Goal: Complete application form: Complete application form

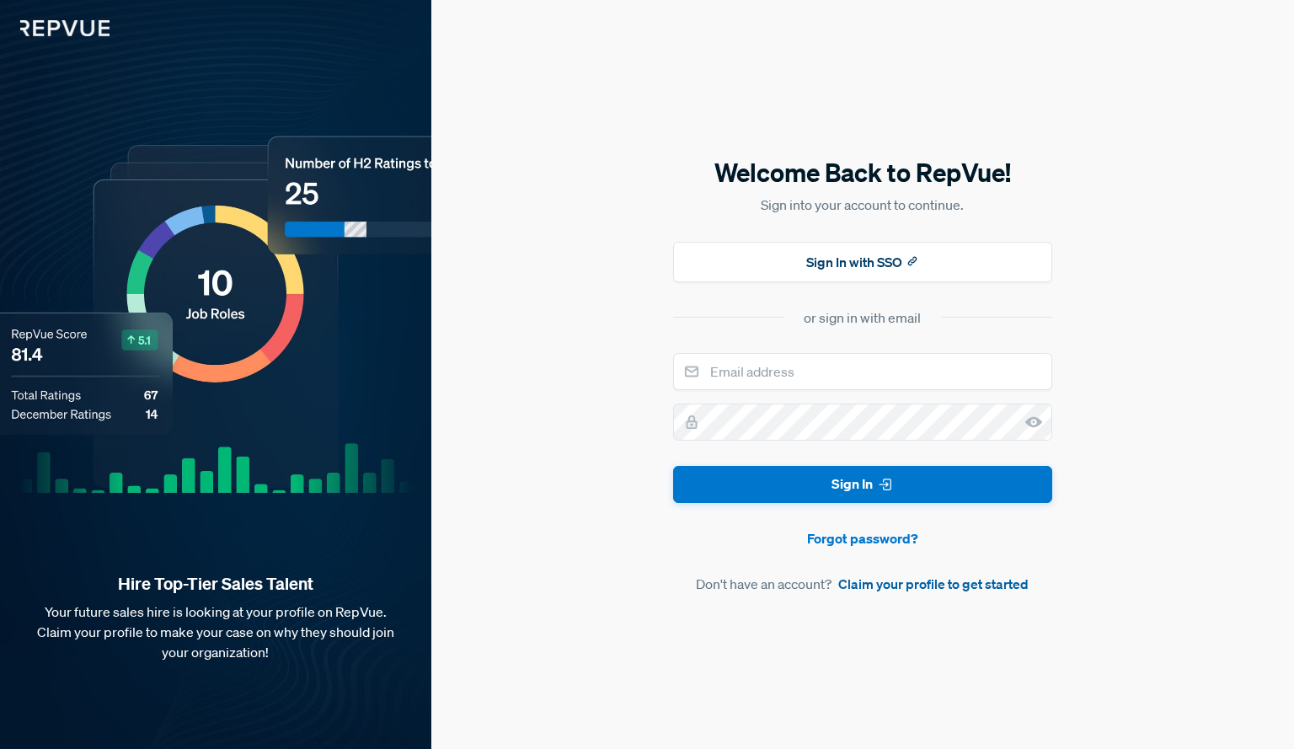
click at [872, 586] on link "Claim your profile to get started" at bounding box center [933, 583] width 190 height 20
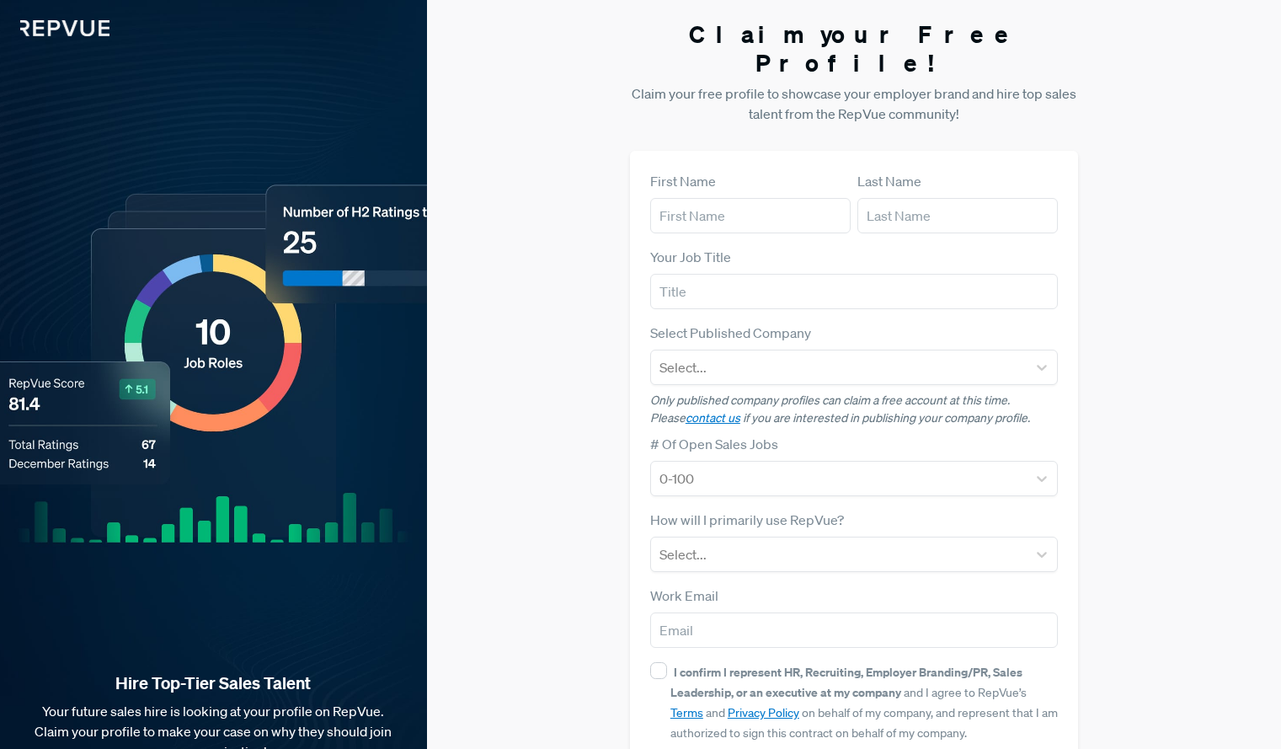
scroll to position [71, 0]
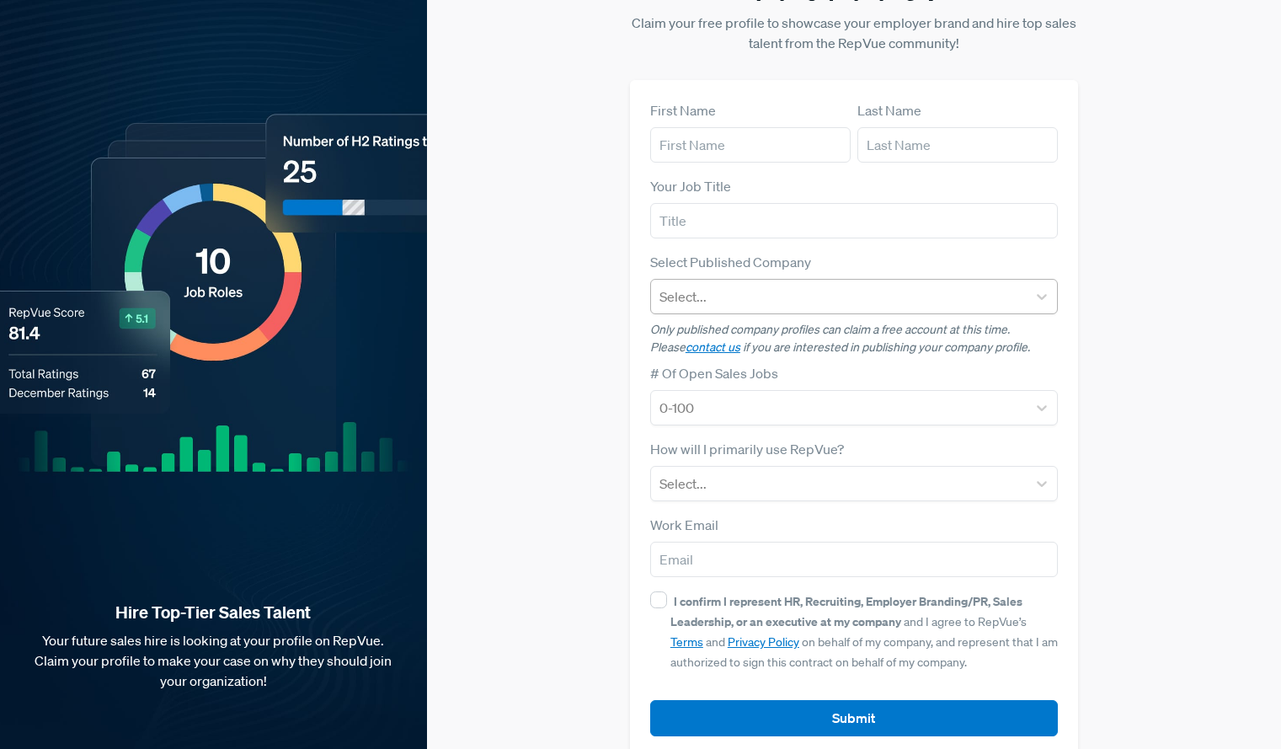
click at [991, 285] on div at bounding box center [838, 297] width 359 height 24
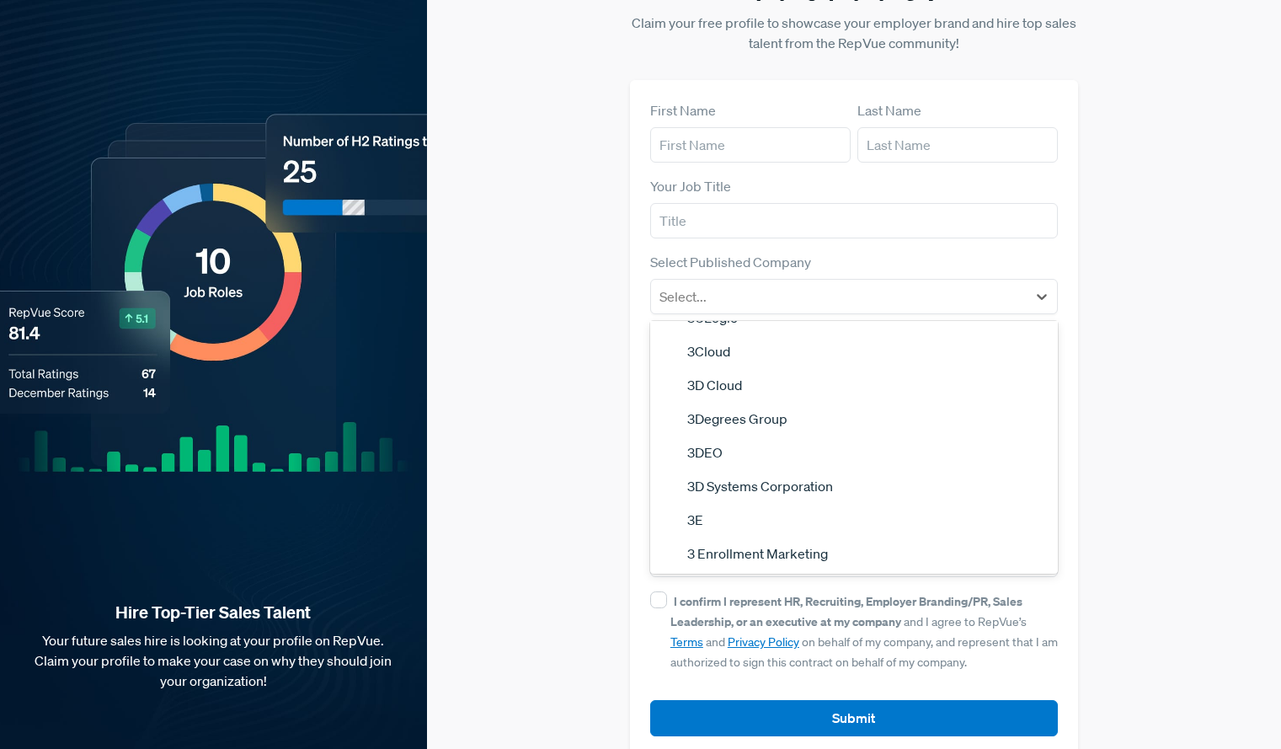
scroll to position [0, 0]
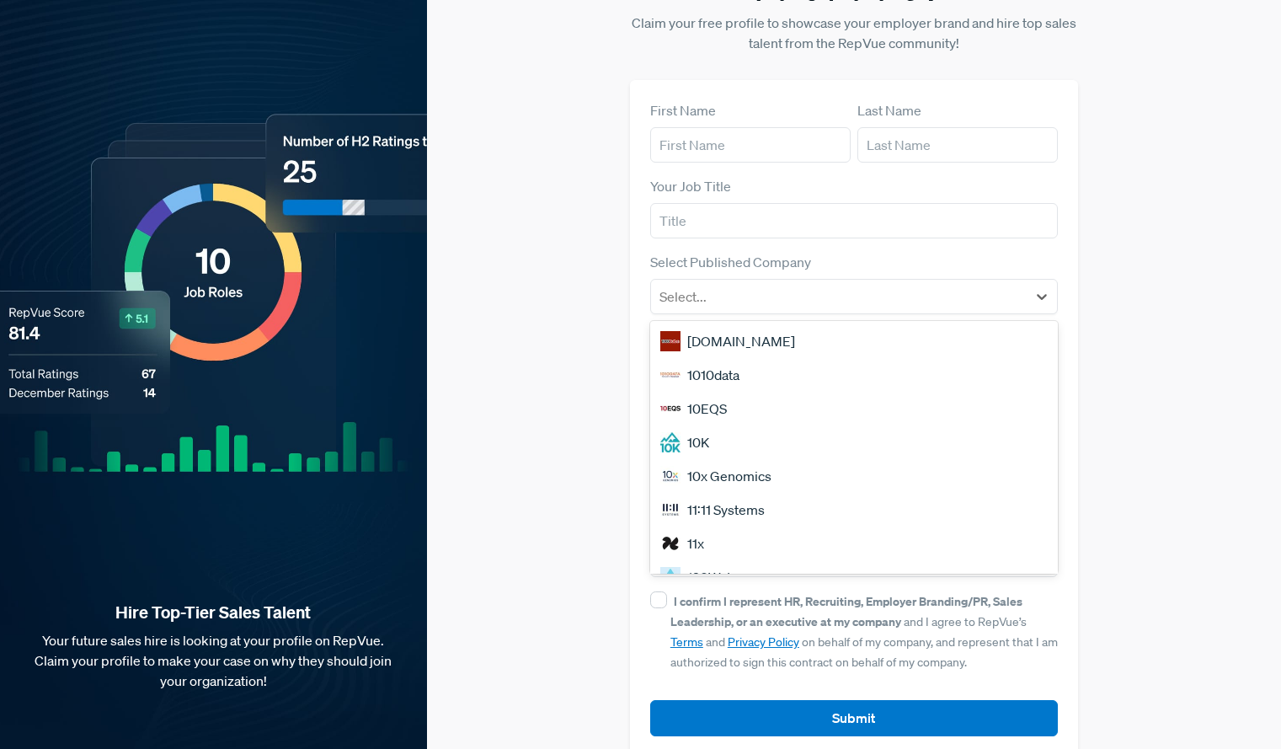
click at [1240, 483] on div "Claim your Free Profile! Claim your free profile to showcase your employer bran…" at bounding box center [854, 352] width 854 height 847
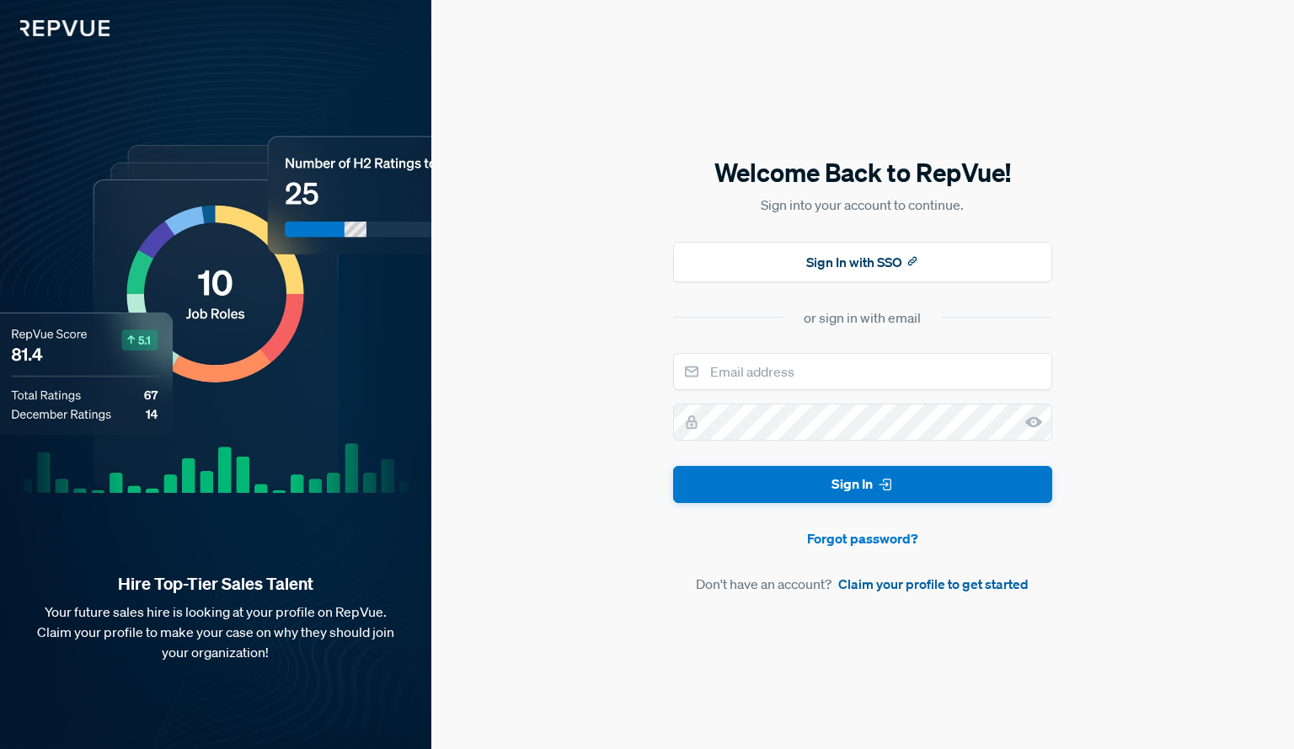
click at [854, 585] on link "Claim your profile to get started" at bounding box center [933, 583] width 190 height 20
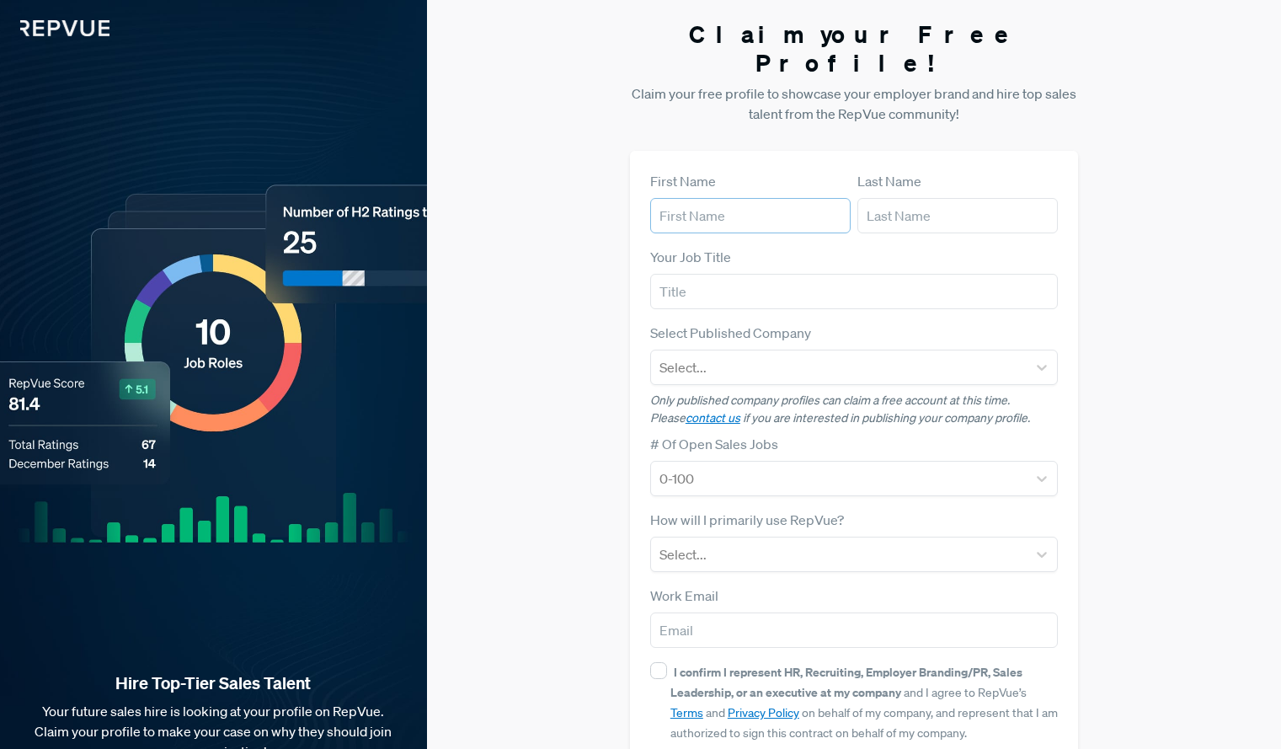
click at [775, 205] on input "text" at bounding box center [750, 215] width 200 height 35
type input "Tayab"
click at [884, 198] on input "text" at bounding box center [957, 215] width 200 height 35
type input "[PERSON_NAME]"
click at [860, 274] on input "text" at bounding box center [854, 291] width 408 height 35
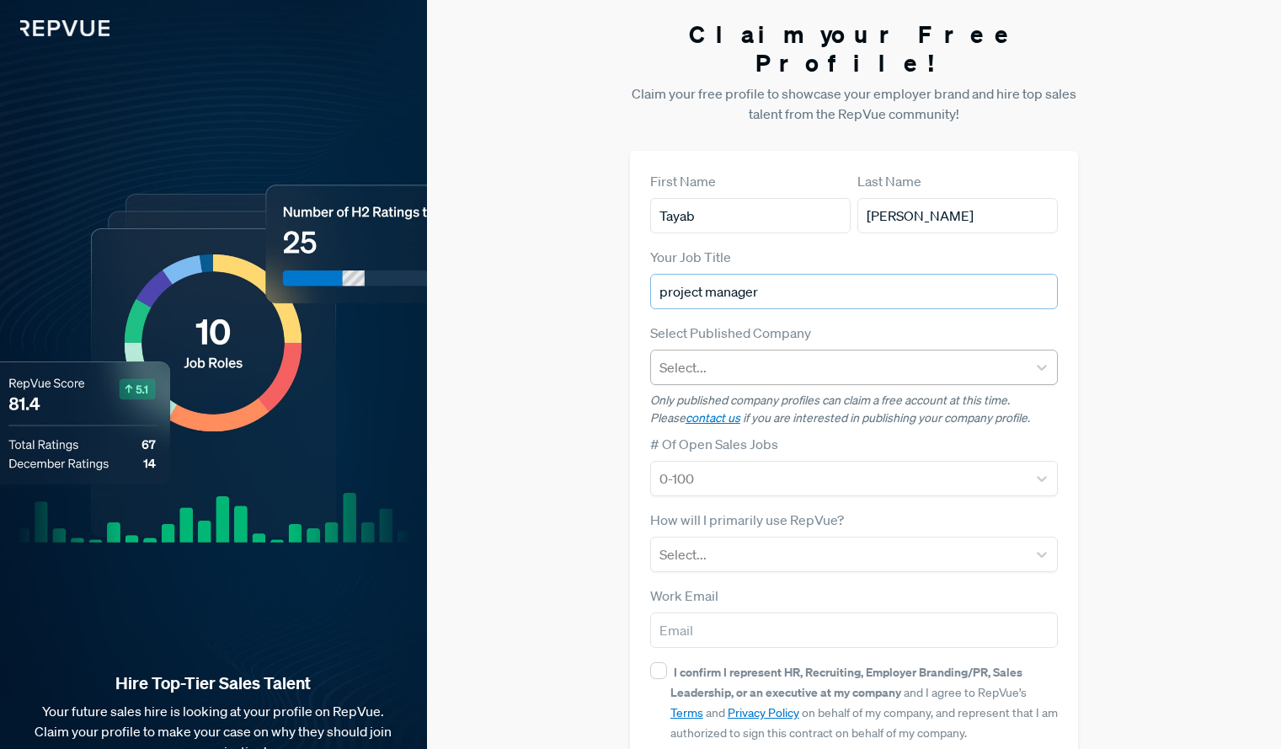
type input "project manager"
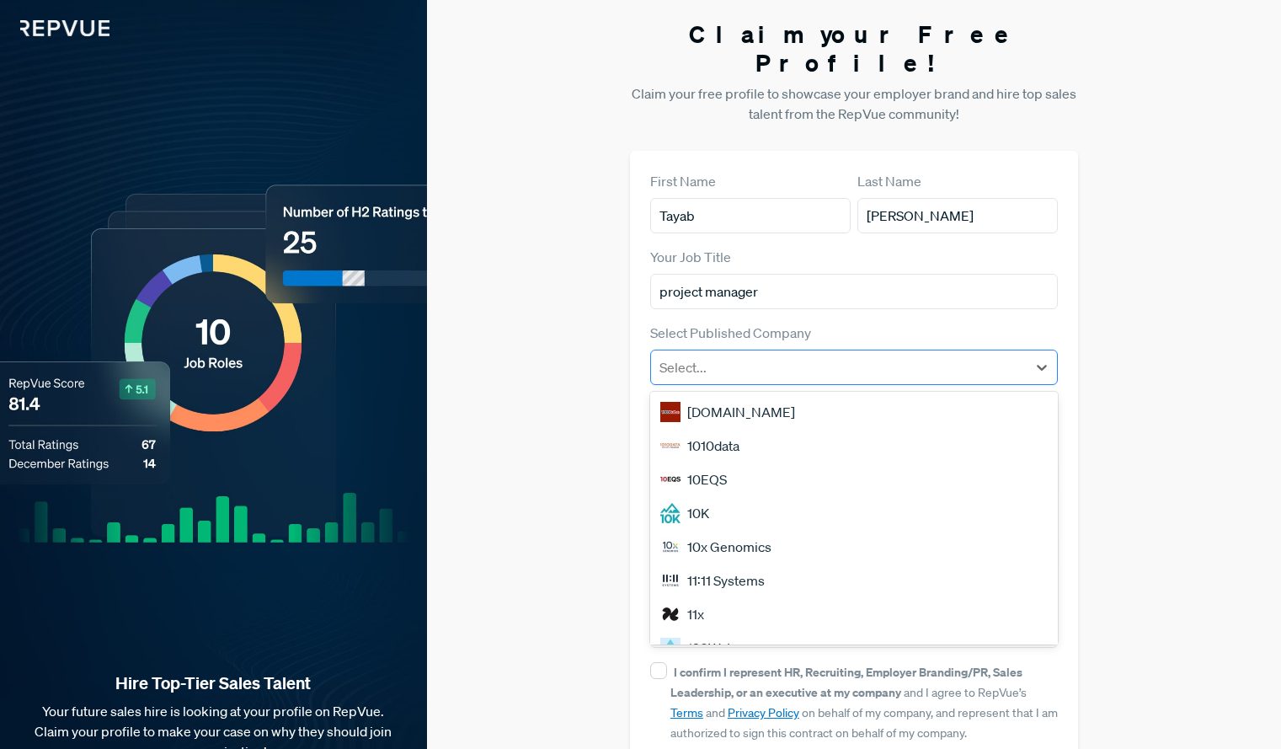
click at [835, 355] on div at bounding box center [838, 367] width 359 height 24
drag, startPoint x: 1047, startPoint y: 397, endPoint x: 1067, endPoint y: 376, distance: 29.2
click at [1067, 376] on div "First Name [PERSON_NAME] Last Name [PERSON_NAME] Your Job Title project manager…" at bounding box center [854, 489] width 448 height 676
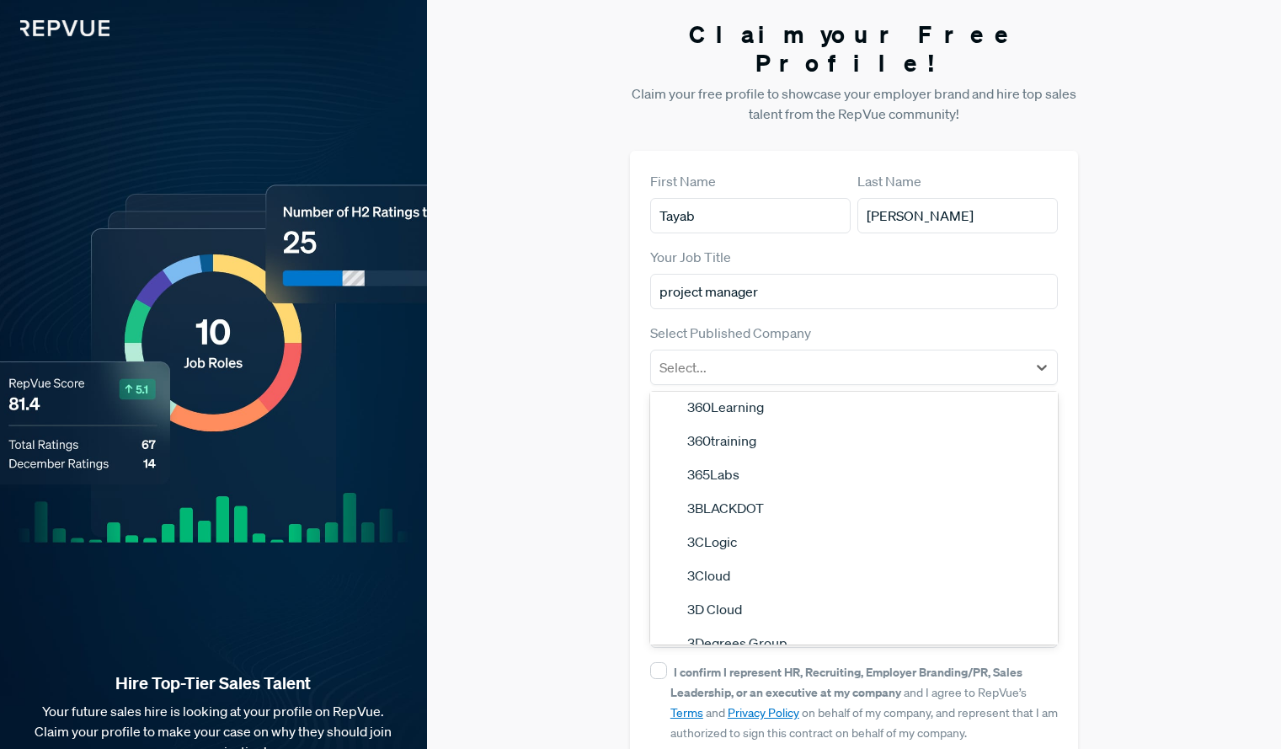
scroll to position [1438, 0]
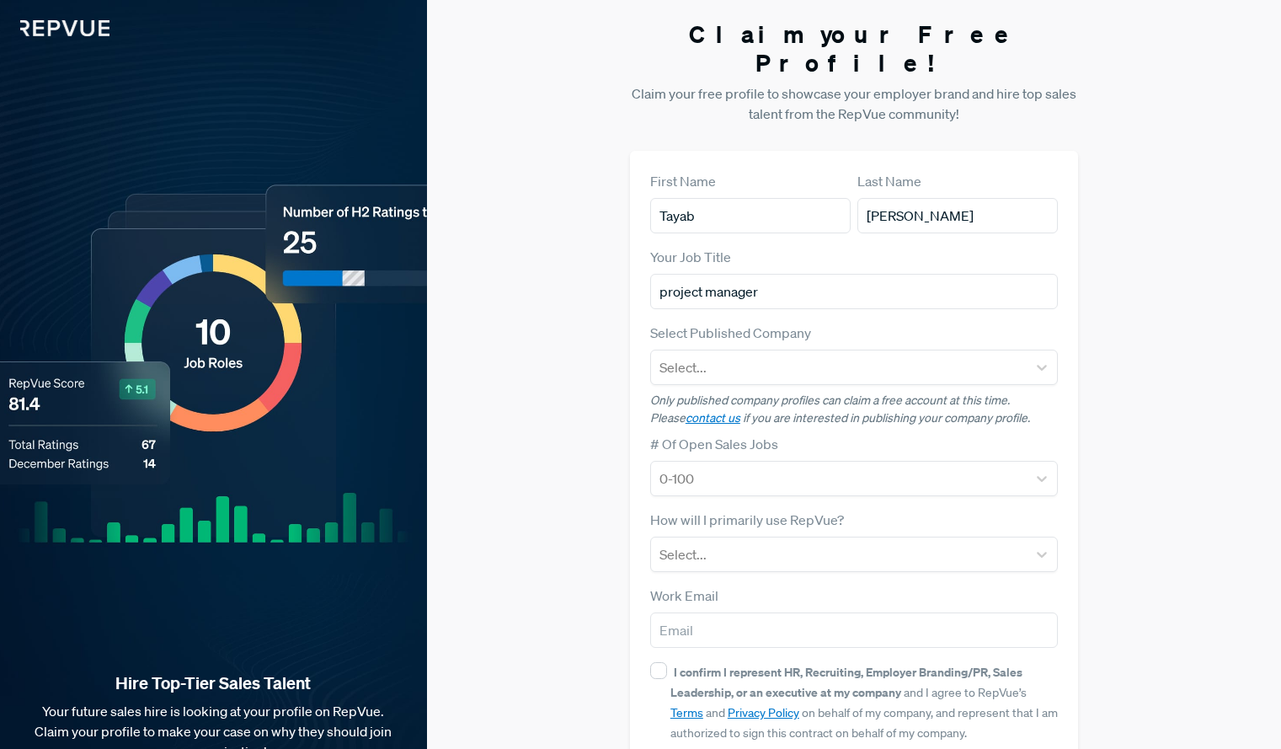
click at [614, 596] on div "Claim your Free Profile! Claim your free profile to showcase your employer bran…" at bounding box center [854, 423] width 854 height 847
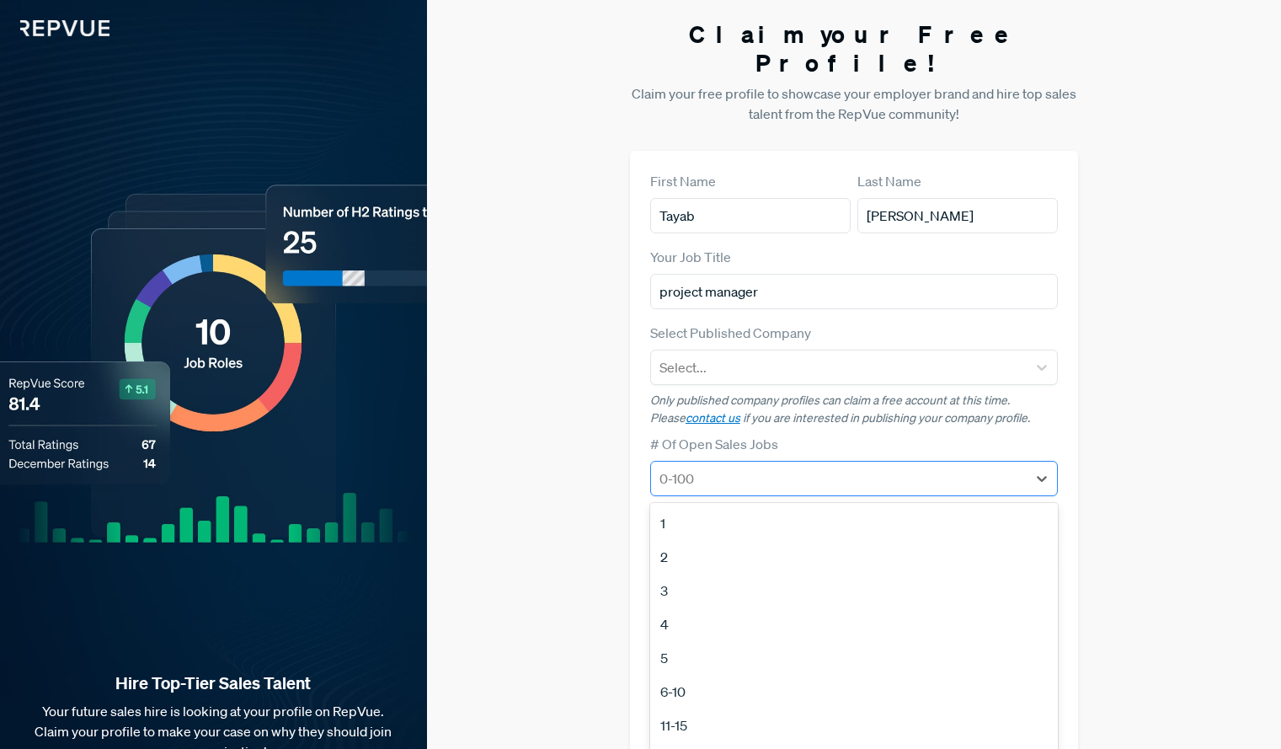
click at [739, 467] on div at bounding box center [838, 479] width 359 height 24
click at [670, 506] on div "1" at bounding box center [854, 523] width 408 height 34
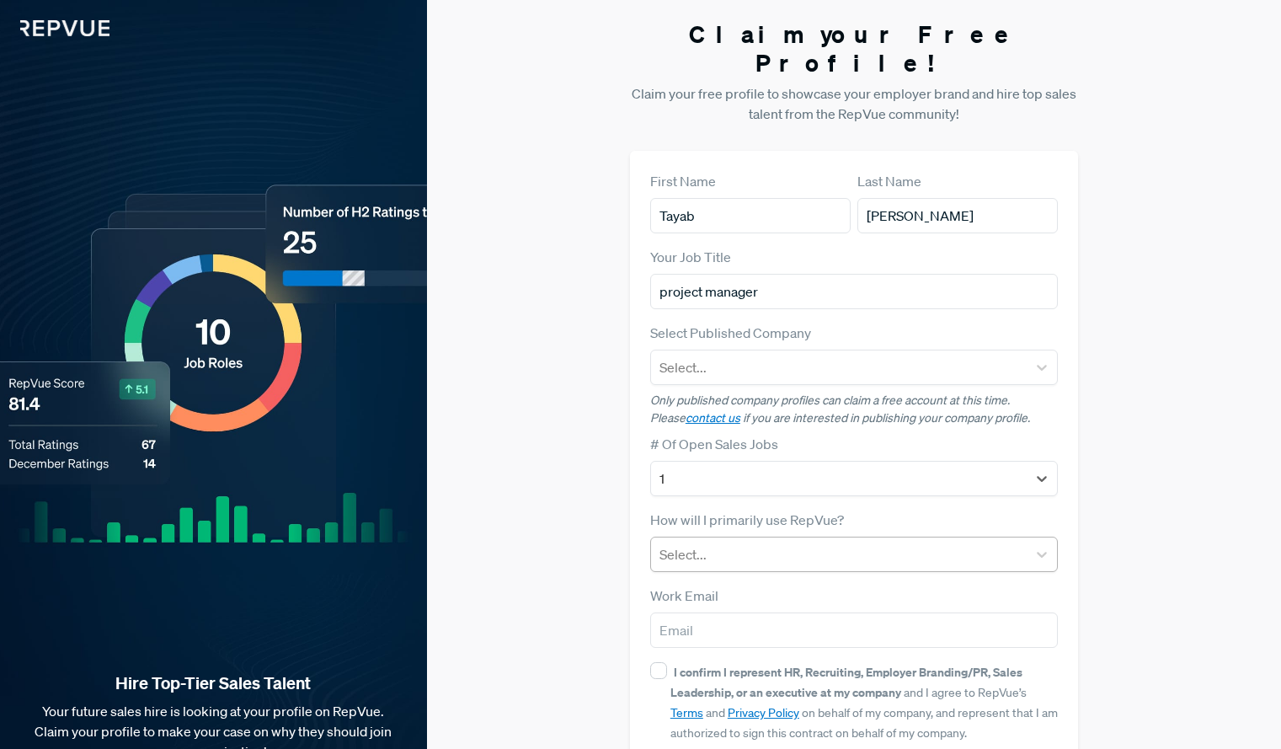
click at [715, 542] on div at bounding box center [838, 554] width 359 height 24
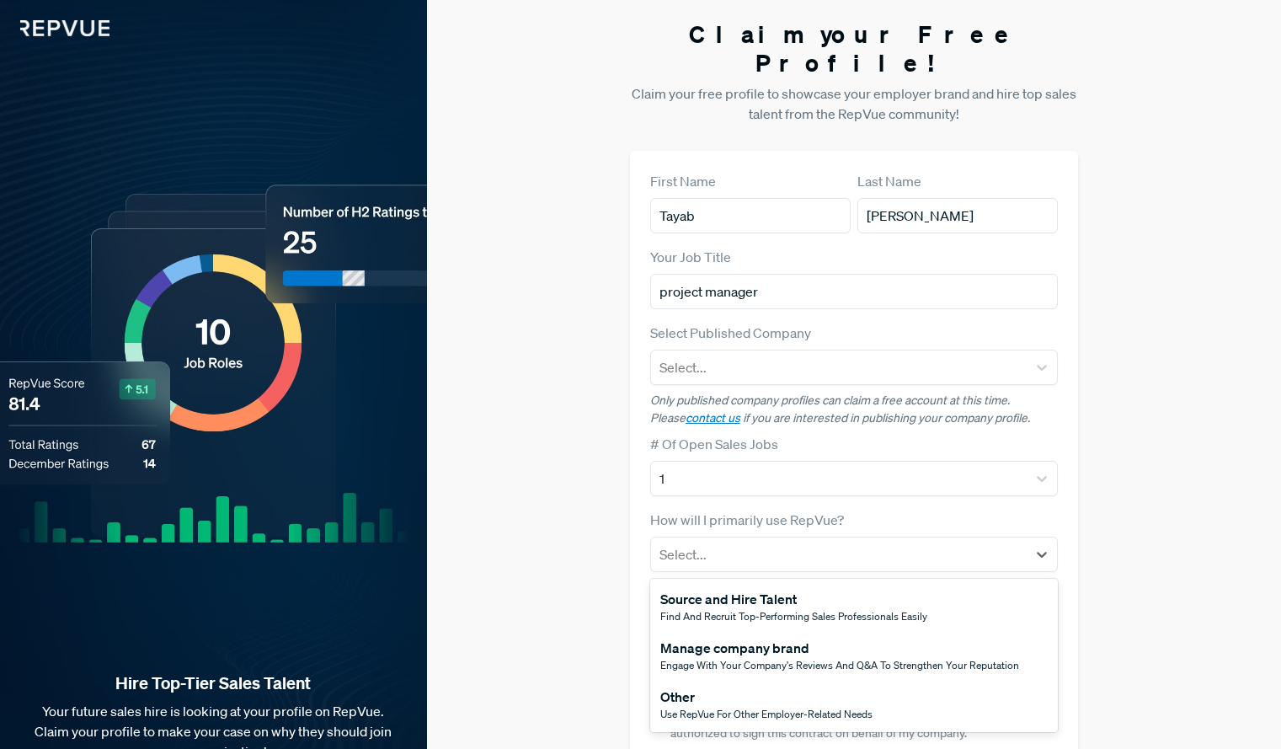
click at [706, 686] on div "Other" at bounding box center [766, 696] width 212 height 20
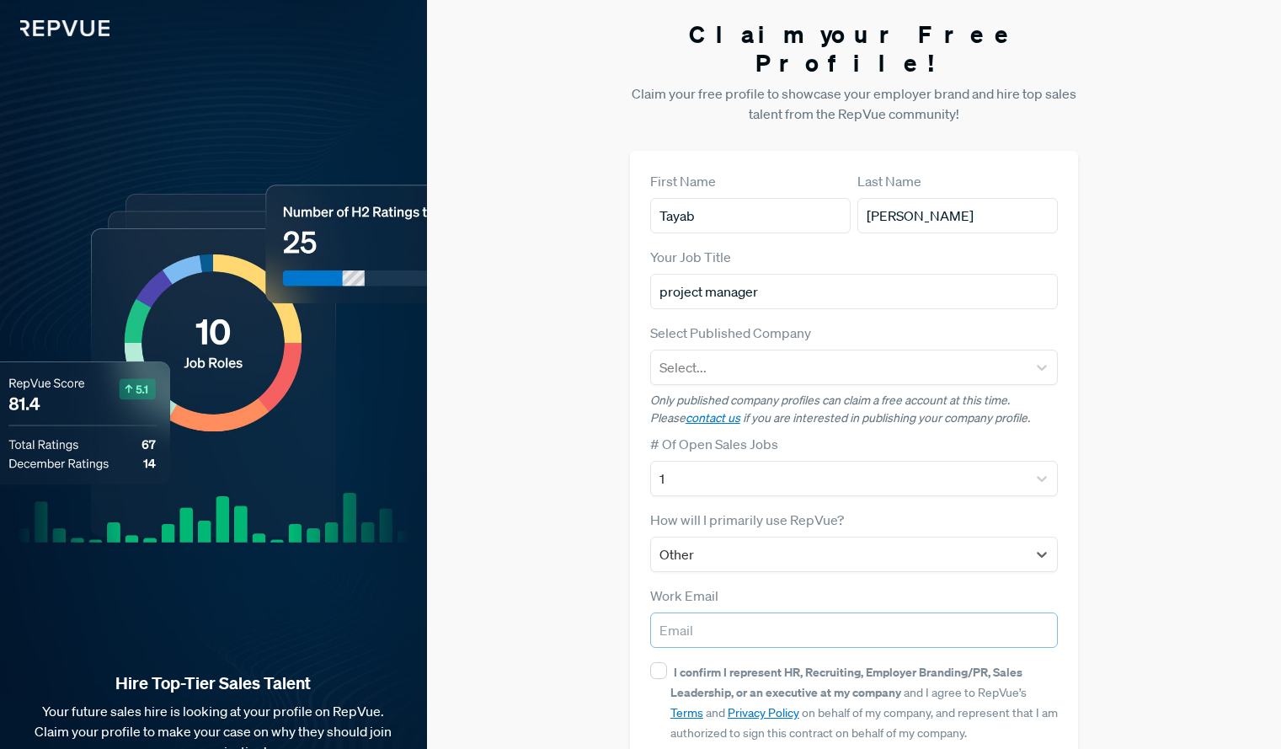
click at [715, 613] on input "email" at bounding box center [854, 629] width 408 height 35
type input "[EMAIL_ADDRESS][DOMAIN_NAME]"
click at [774, 355] on div at bounding box center [838, 367] width 359 height 24
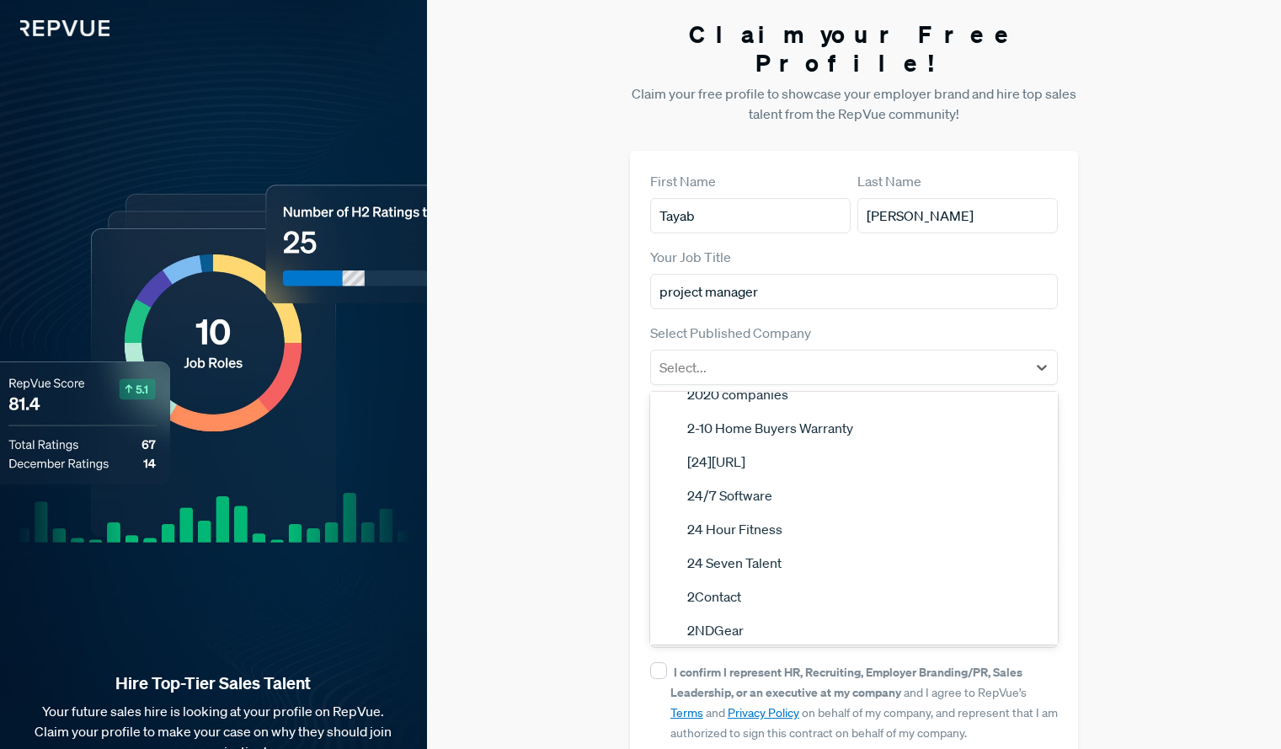
scroll to position [920, 0]
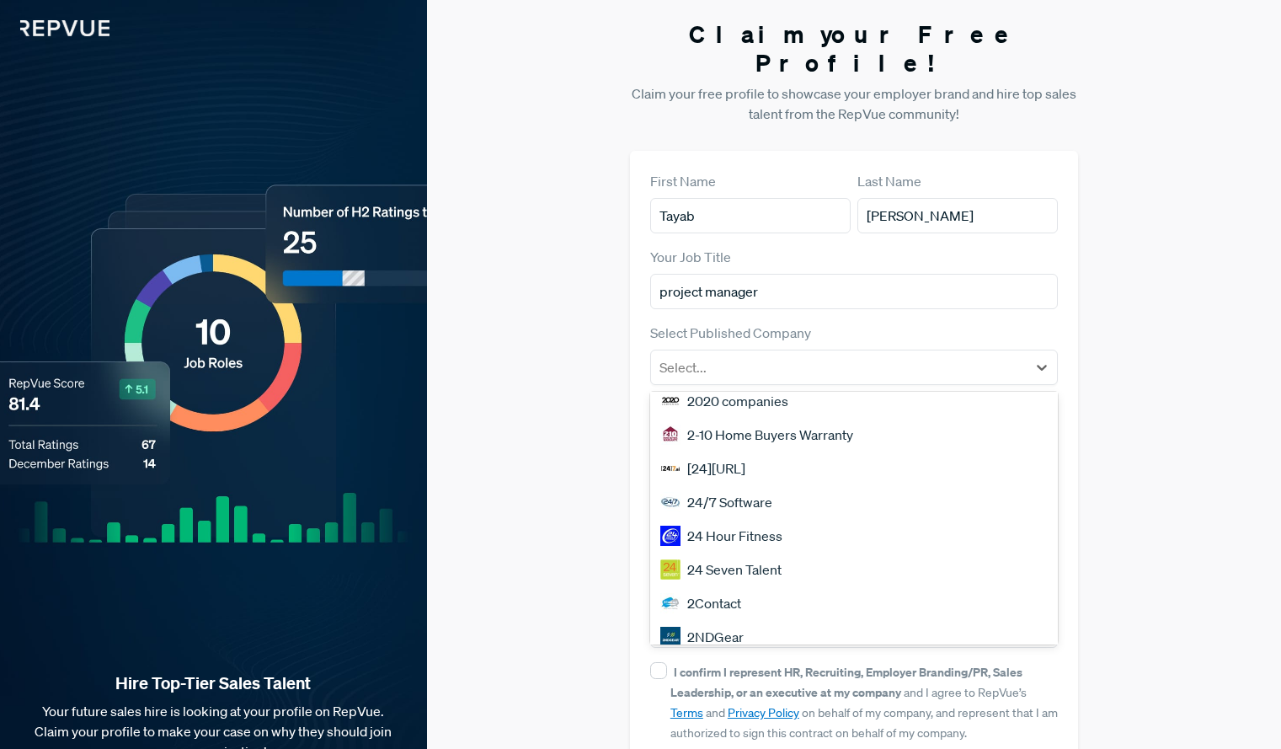
click at [783, 451] on div "[24][URL]" at bounding box center [854, 468] width 408 height 34
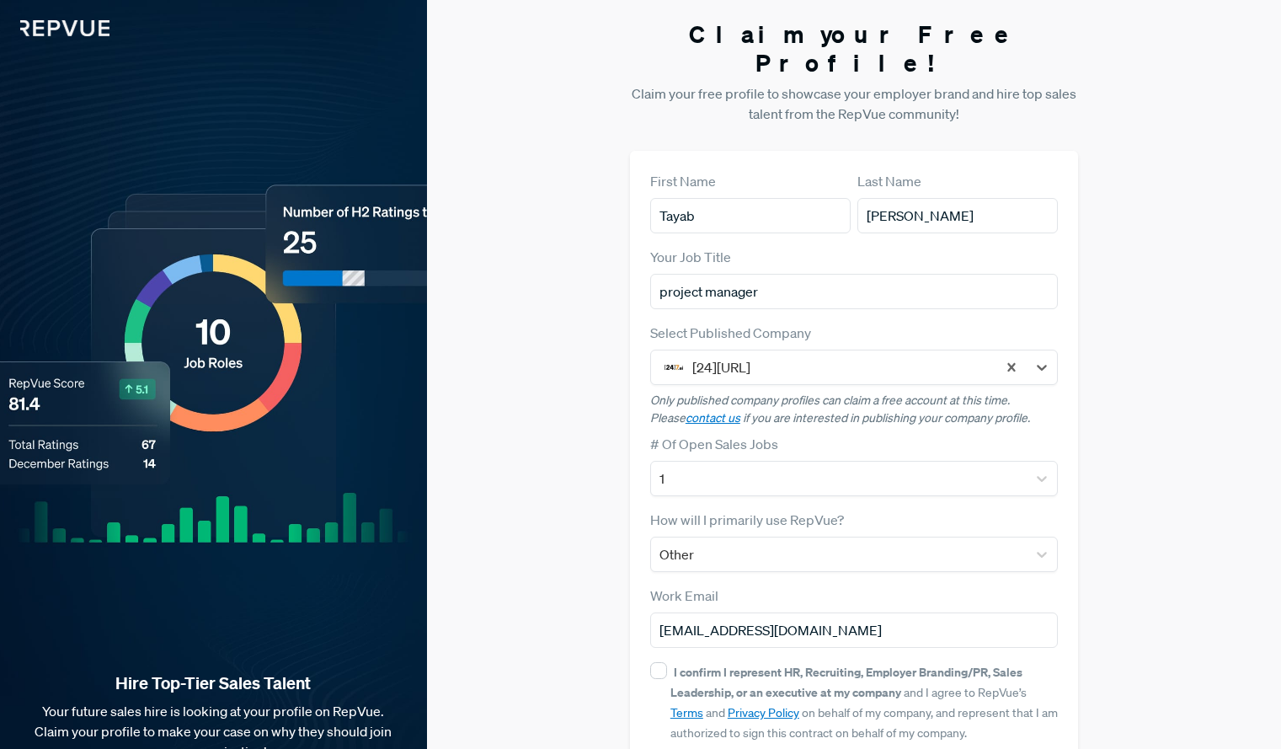
click at [671, 664] on strong "I confirm I represent HR, Recruiting, Employer Branding/PR, Sales Leadership, o…" at bounding box center [846, 682] width 352 height 36
click at [667, 662] on input "I confirm I represent HR, Recruiting, Employer Branding/PR, Sales Leadership, o…" at bounding box center [658, 670] width 17 height 17
checkbox input "true"
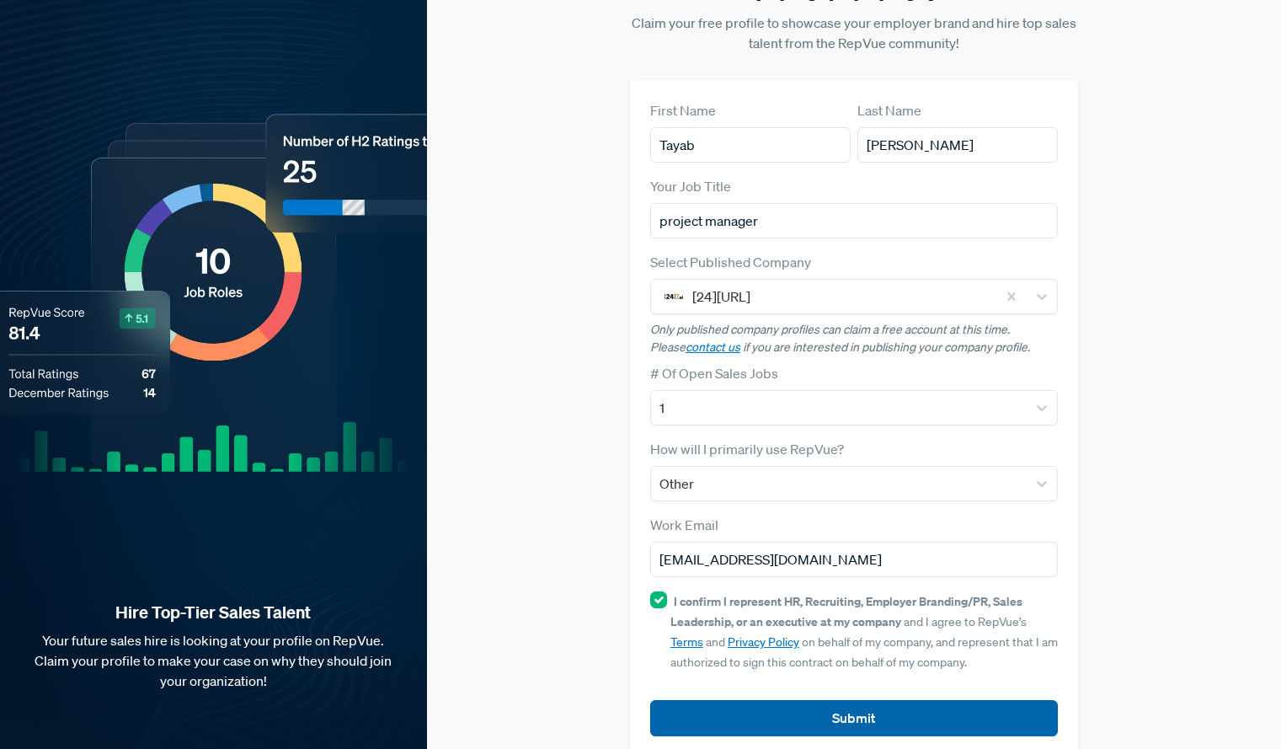
click at [997, 700] on button "Submit" at bounding box center [854, 718] width 408 height 36
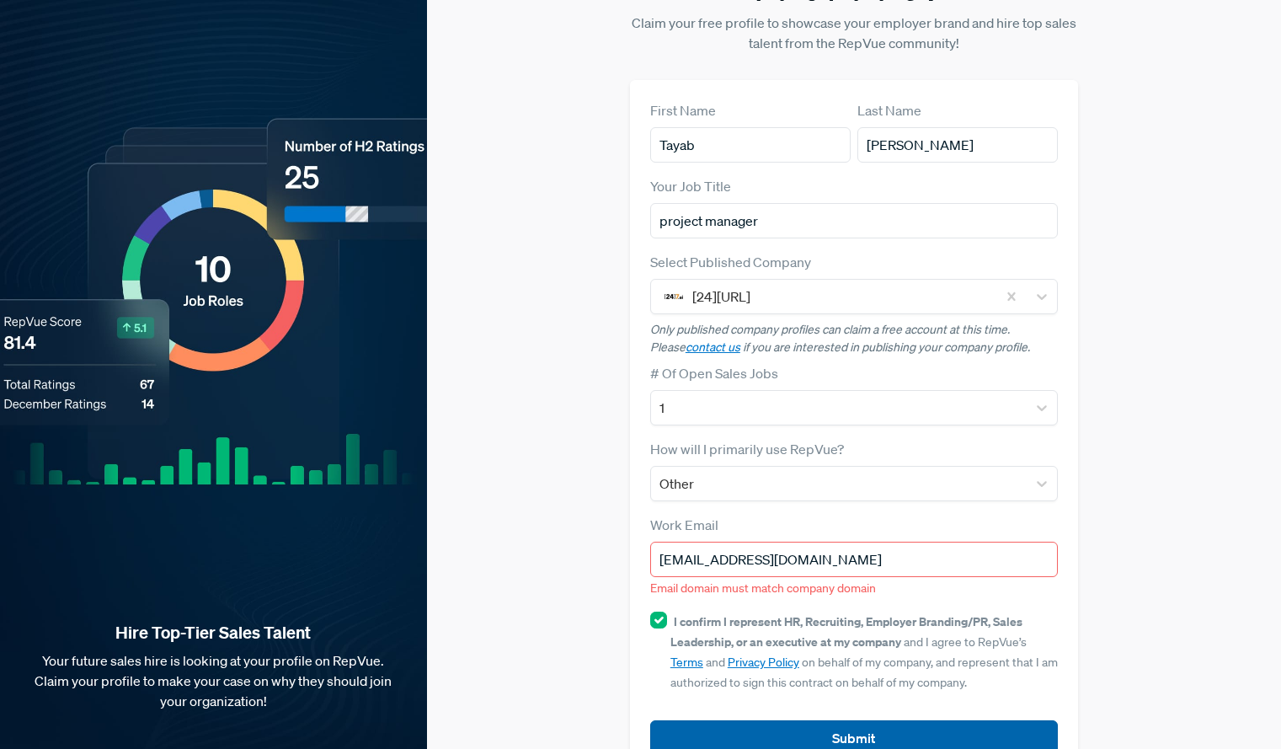
scroll to position [91, 0]
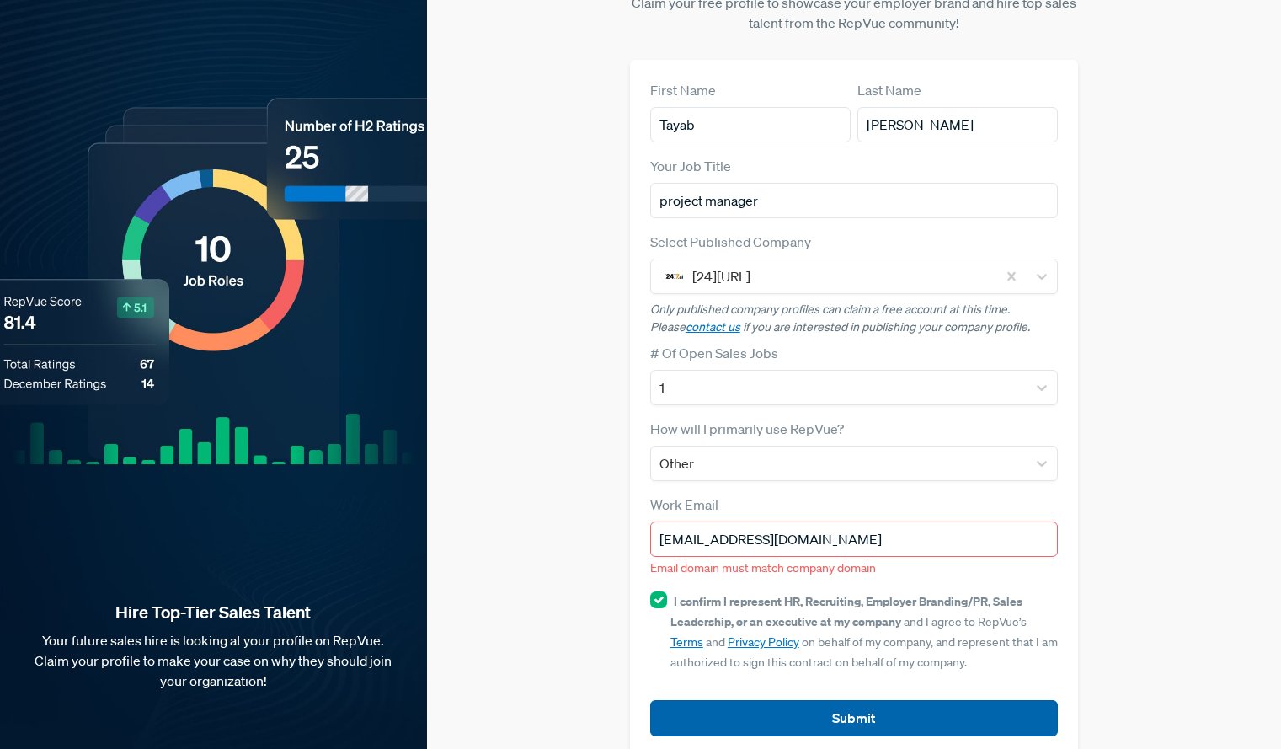
click at [997, 684] on article "Submit" at bounding box center [854, 704] width 408 height 63
click at [997, 700] on button "Submit" at bounding box center [854, 718] width 408 height 36
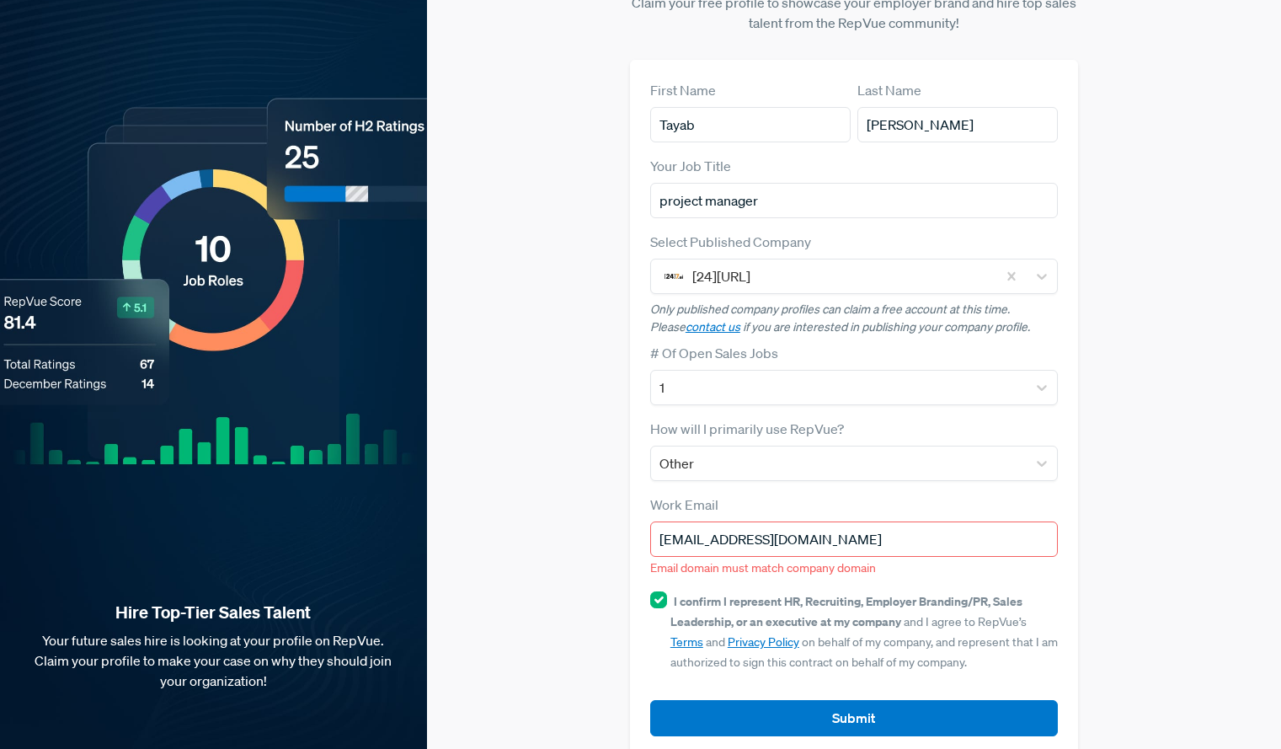
click at [918, 521] on input "[EMAIL_ADDRESS][DOMAIN_NAME]" at bounding box center [854, 538] width 408 height 35
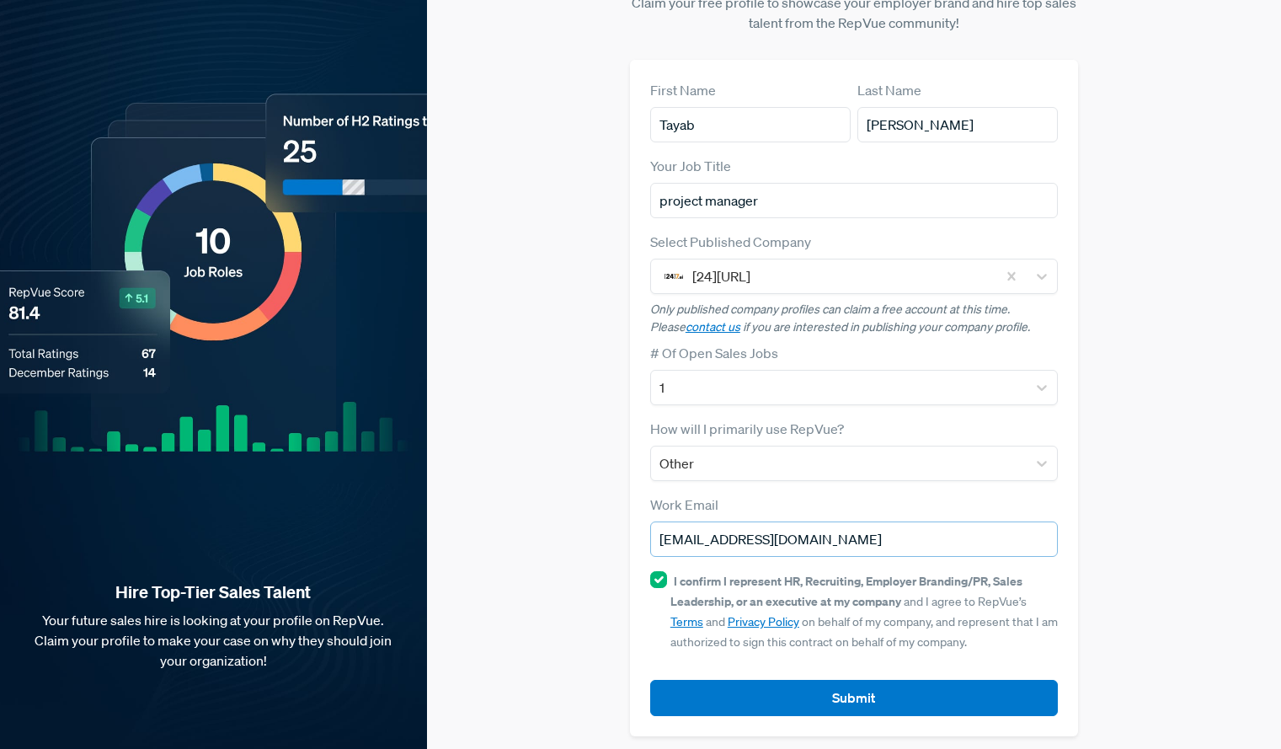
scroll to position [71, 0]
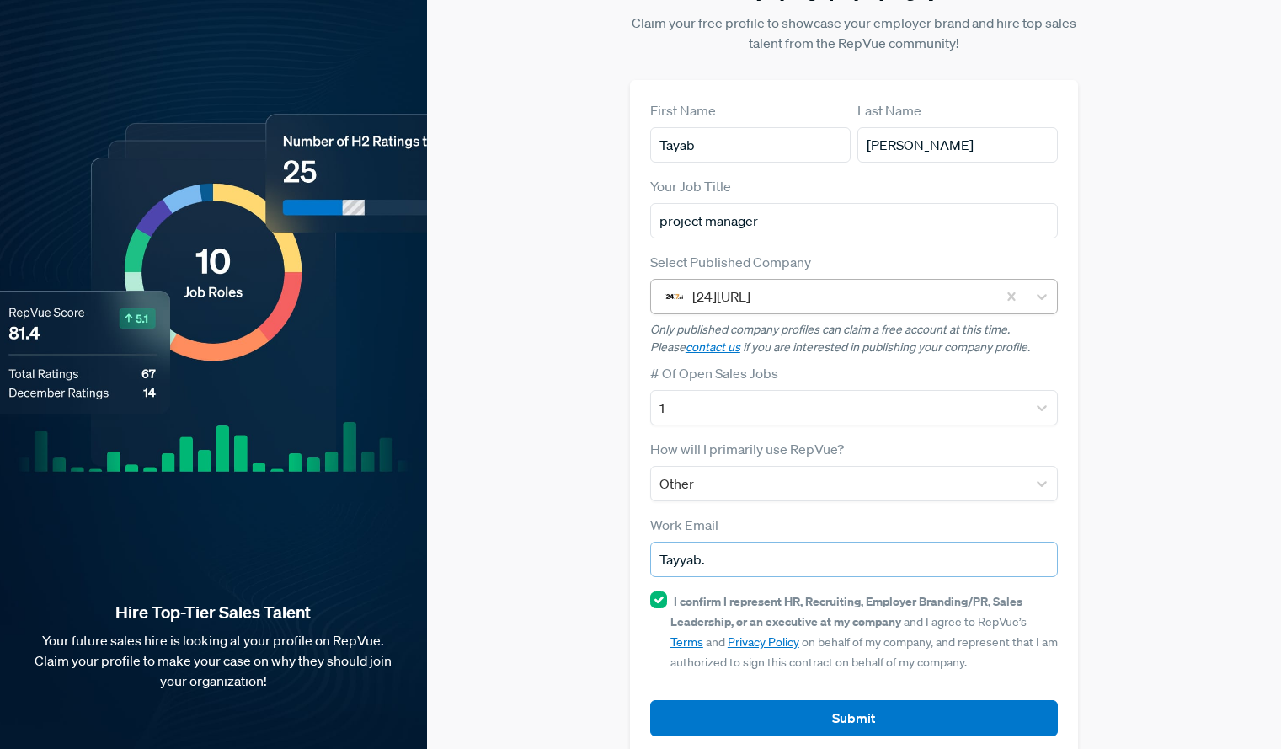
type input "Tayyab."
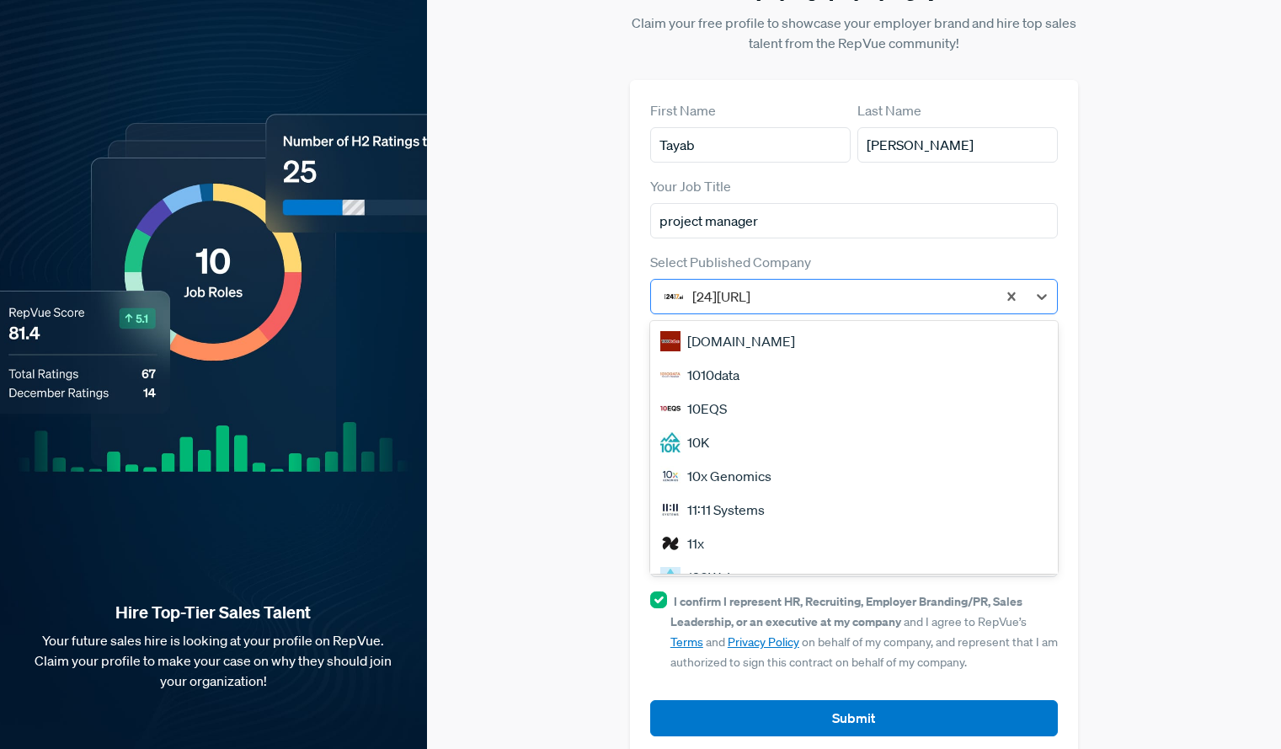
click at [777, 285] on div at bounding box center [840, 297] width 296 height 24
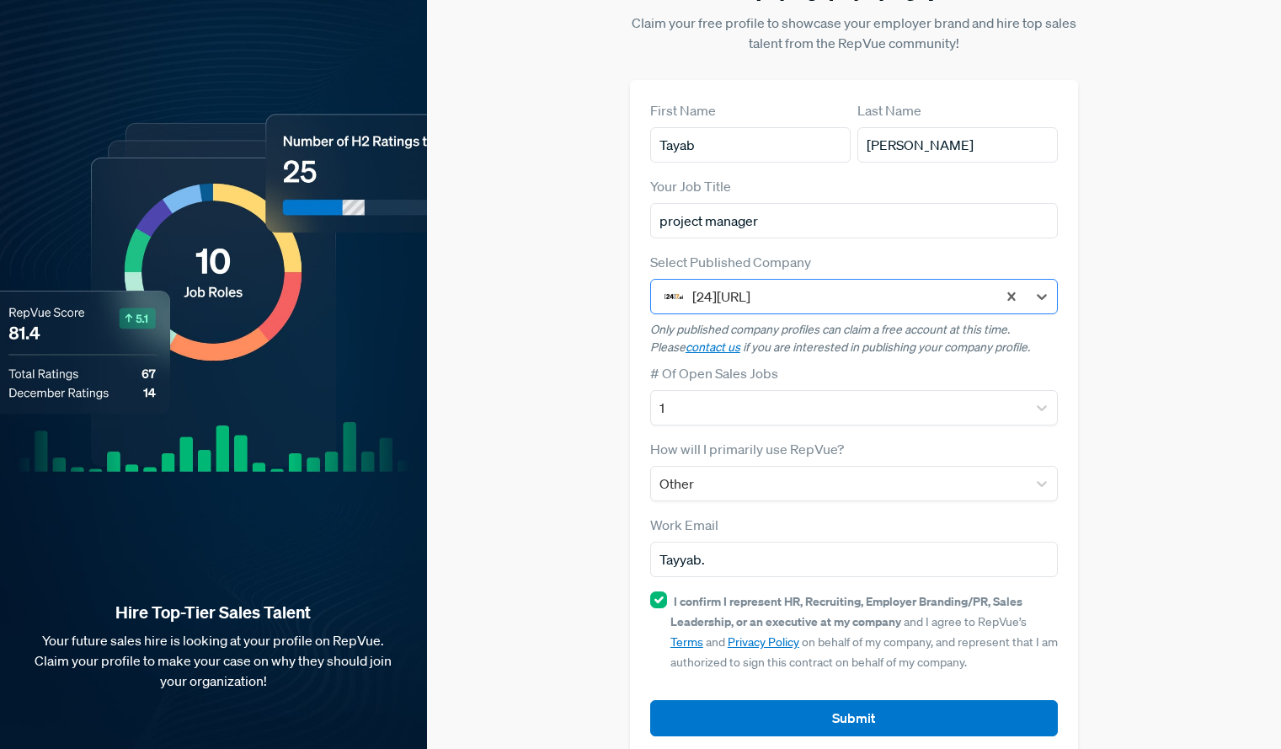
click at [822, 285] on div at bounding box center [840, 297] width 296 height 24
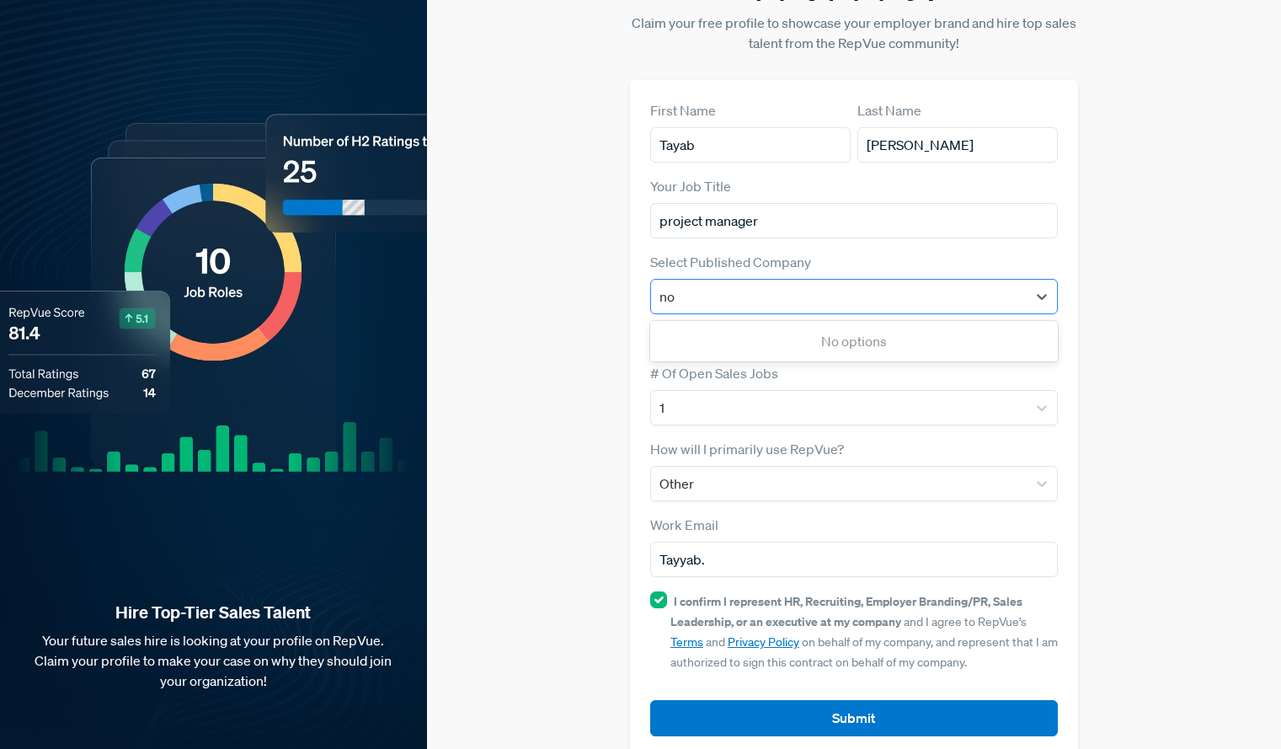
type input "n"
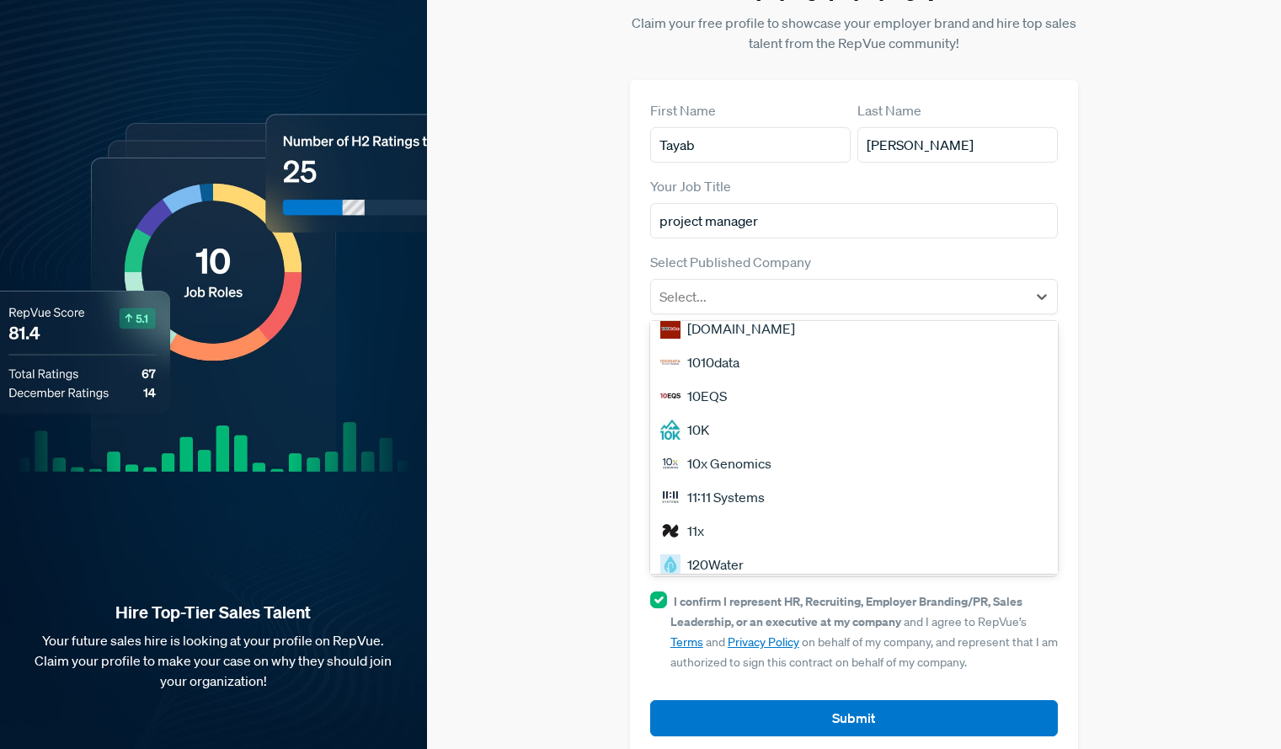
scroll to position [0, 0]
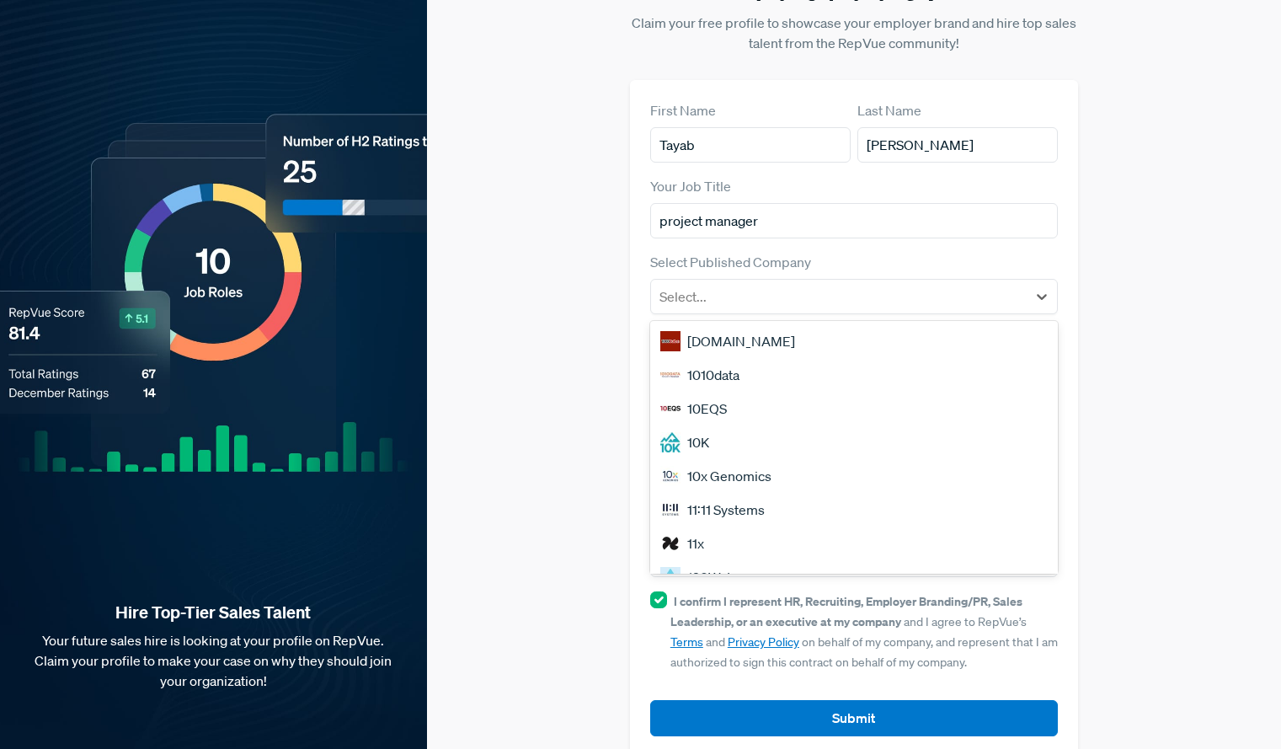
click at [1124, 505] on div "Claim your Free Profile! Claim your free profile to showcase your employer bran…" at bounding box center [854, 352] width 854 height 847
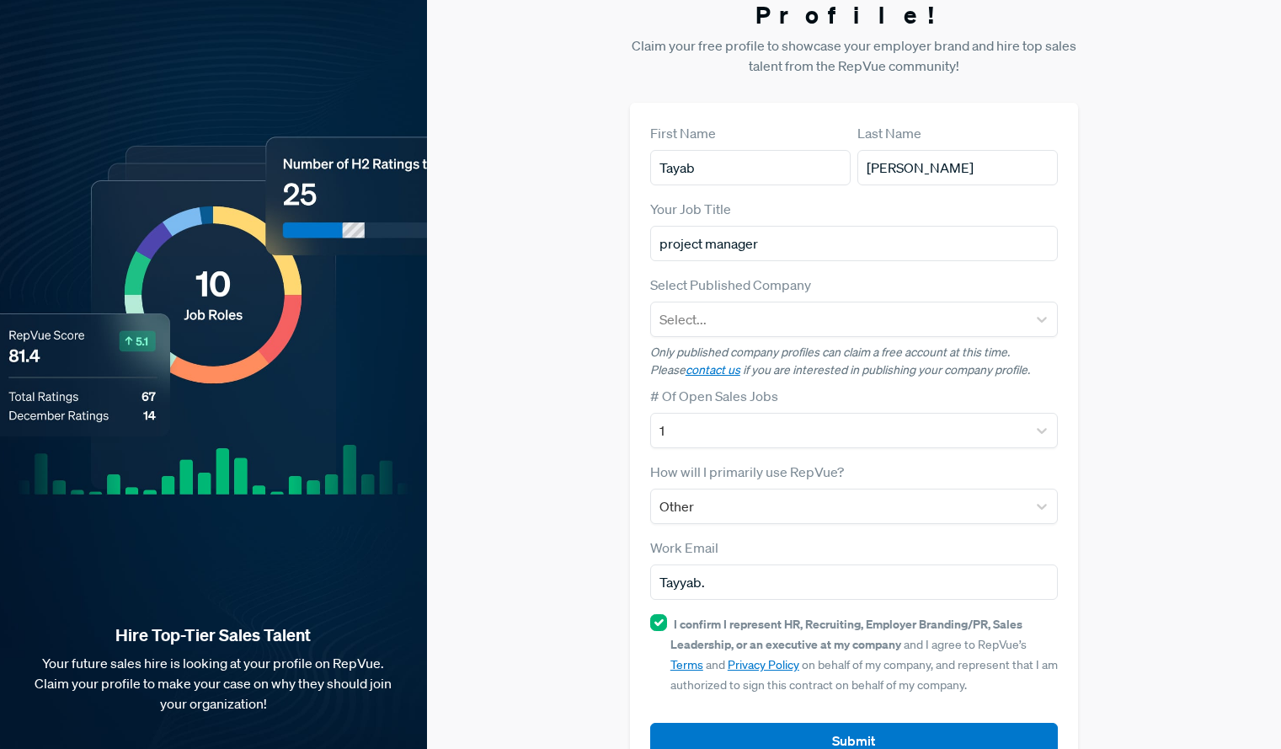
scroll to position [71, 0]
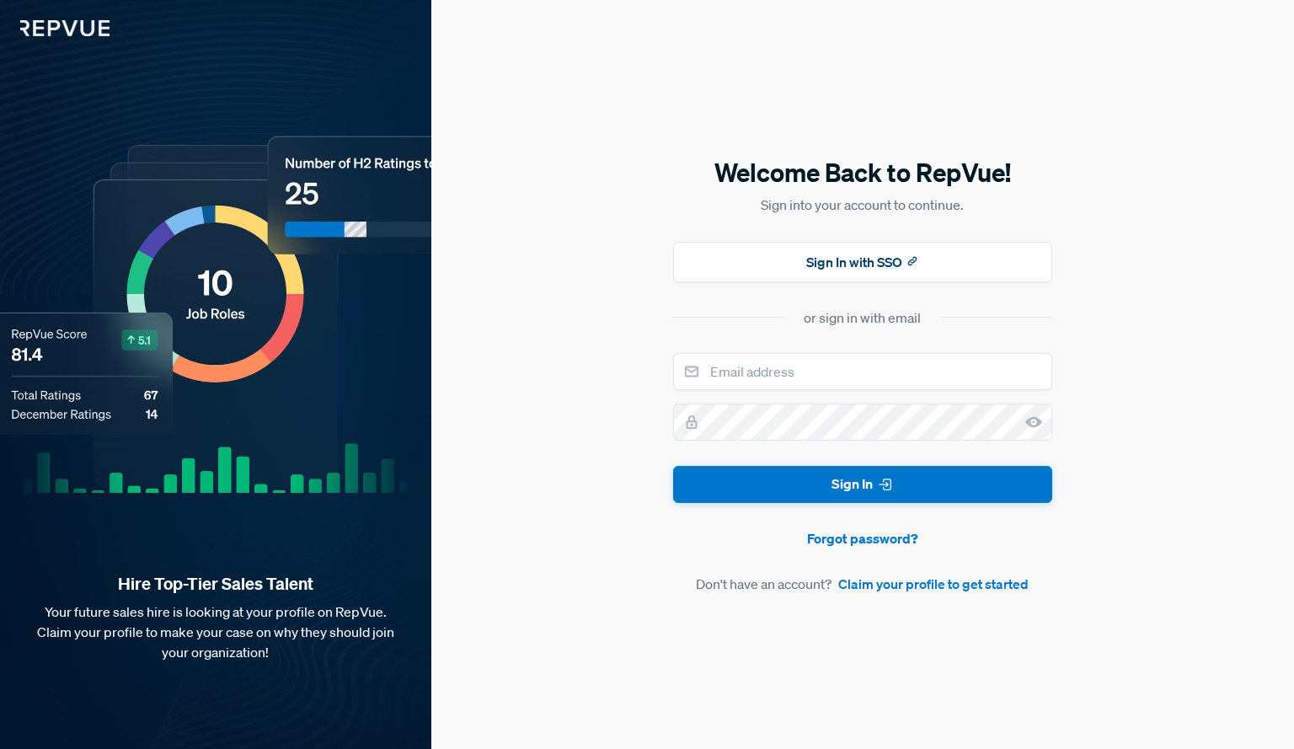
click at [899, 595] on div "Welcome Back to RepVue! Sign into your account to continue. Sign In with SSO or…" at bounding box center [862, 374] width 862 height 749
click at [854, 586] on link "Claim your profile to get started" at bounding box center [933, 583] width 190 height 20
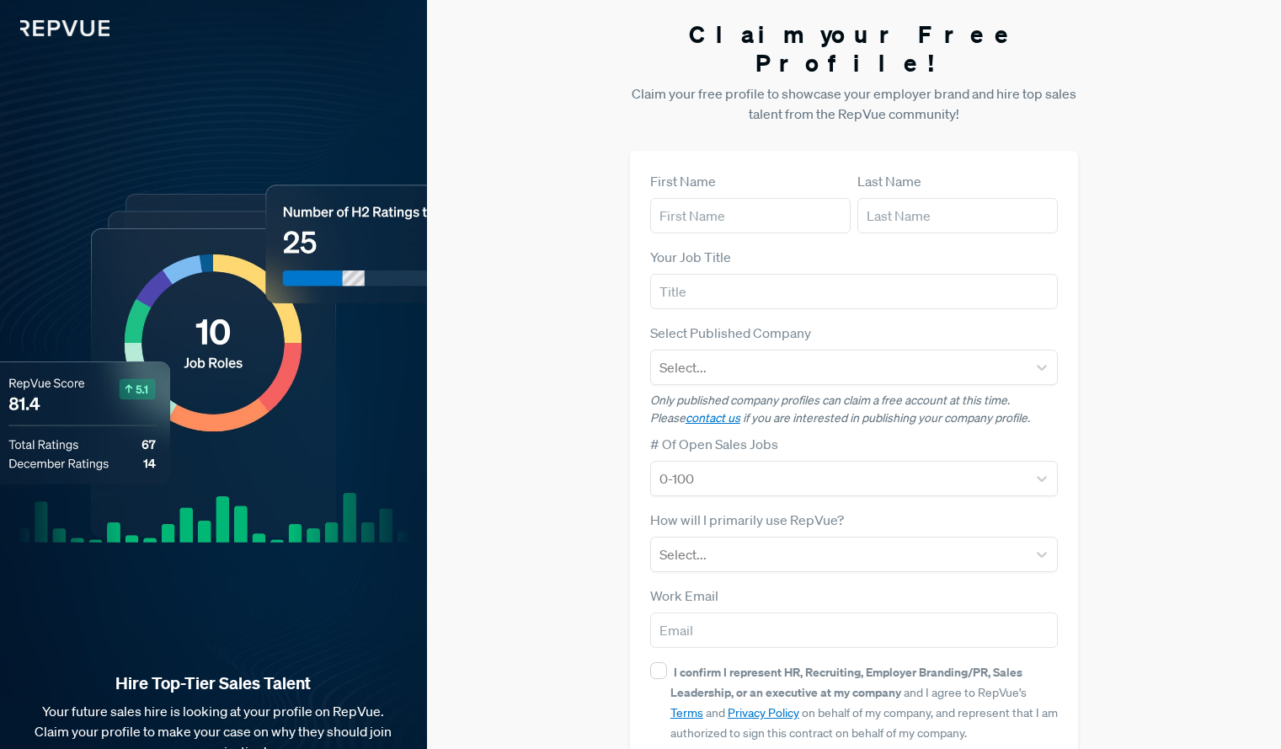
click at [145, 196] on div "Hire Top-Tier Sales Talent Your future sales hire is looking at your profile on…" at bounding box center [213, 423] width 427 height 847
